Goal: Transaction & Acquisition: Purchase product/service

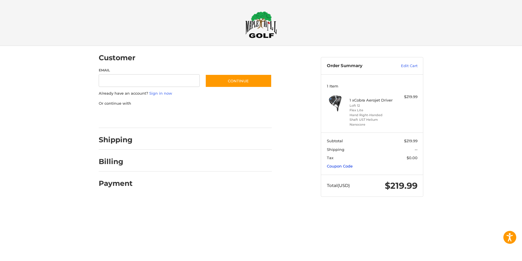
click at [342, 168] on link "Coupon Code" at bounding box center [340, 166] width 26 height 5
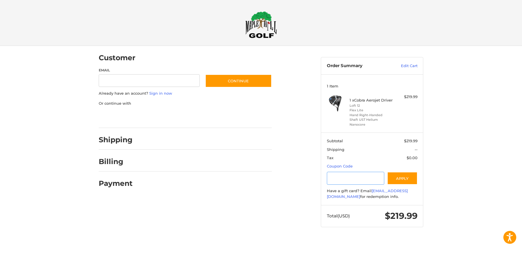
click at [353, 177] on input "Gift Certificate or Coupon Code" at bounding box center [356, 178] width 58 height 13
click at [400, 176] on button "Apply" at bounding box center [402, 178] width 30 height 13
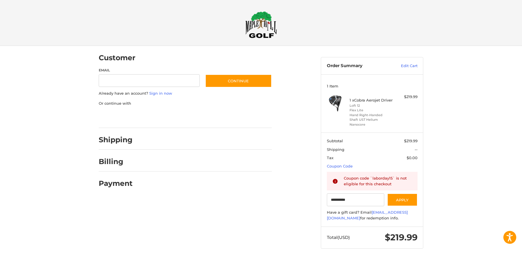
click at [470, 260] on div at bounding box center [261, 260] width 522 height 0
type input "******"
click at [368, 260] on div at bounding box center [261, 260] width 522 height 0
